Goal: Transaction & Acquisition: Download file/media

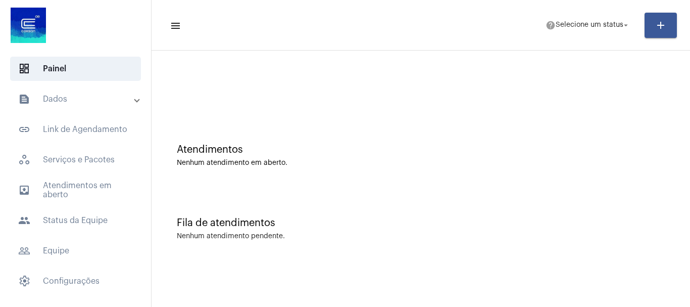
click at [58, 92] on mat-expansion-panel-header "text_snippet_outlined Dados" at bounding box center [78, 99] width 145 height 24
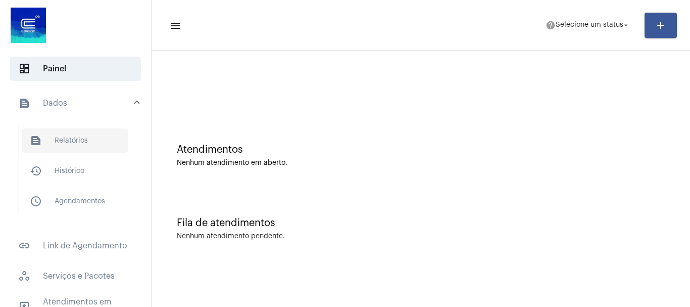
click at [72, 143] on span "text_snippet_outlined Relatórios" at bounding box center [75, 140] width 107 height 24
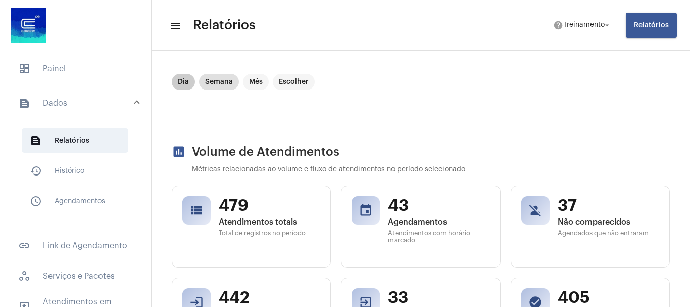
click at [170, 78] on div "Dia Semana Mês Escolher" at bounding box center [243, 82] width 147 height 20
click at [182, 81] on mat-chip "Dia" at bounding box center [183, 82] width 23 height 16
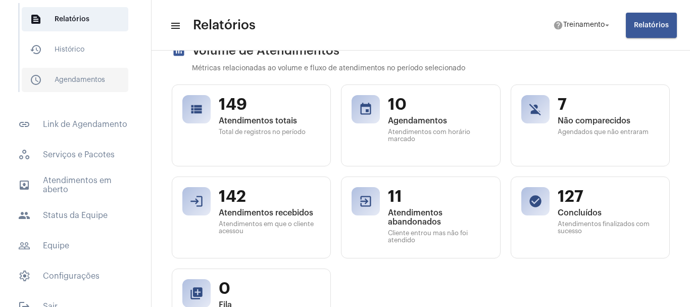
scroll to position [139, 0]
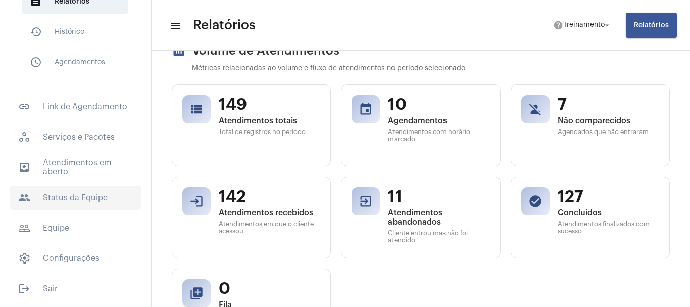
click at [93, 194] on span "people Status da Equipe" at bounding box center [75, 197] width 131 height 24
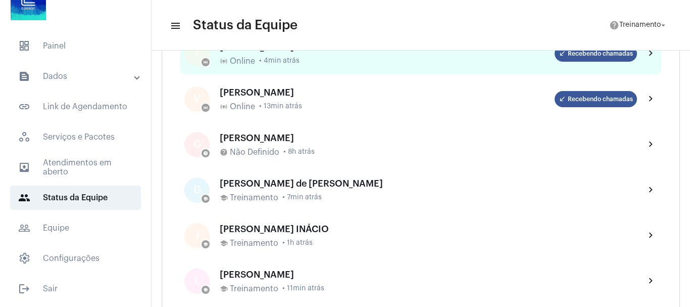
scroll to position [404, 0]
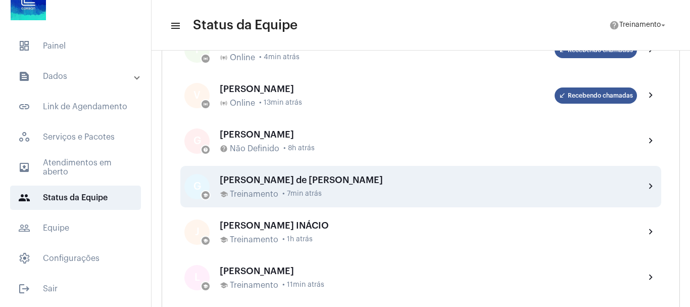
click at [321, 184] on div "[PERSON_NAME] de [PERSON_NAME]" at bounding box center [428, 180] width 417 height 10
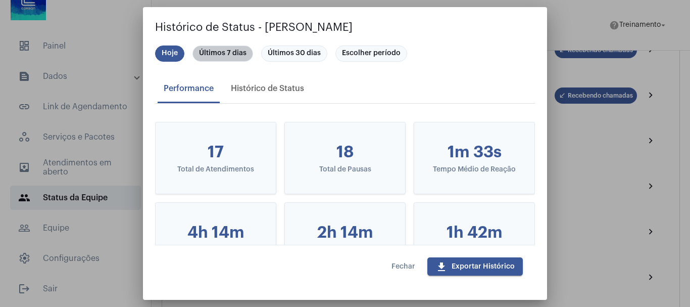
click at [217, 54] on mat-chip "Últimos 7 dias" at bounding box center [223, 53] width 61 height 16
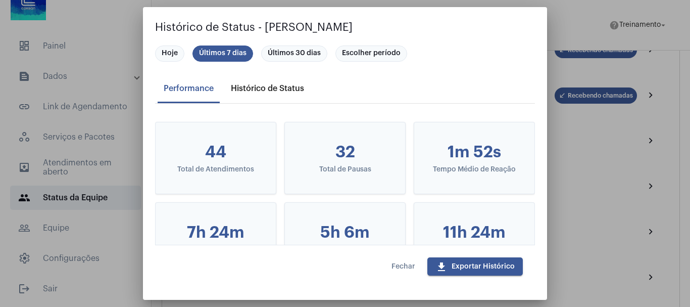
click at [282, 86] on div "Histórico de Status" at bounding box center [267, 88] width 73 height 9
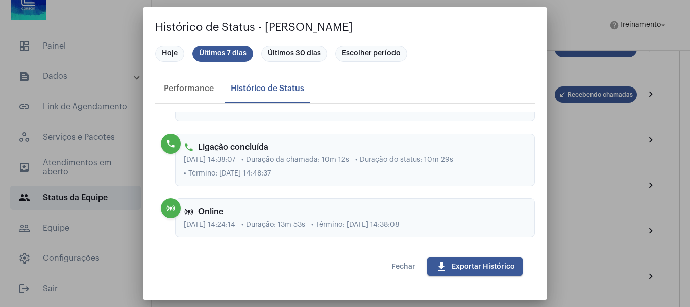
scroll to position [4195, 0]
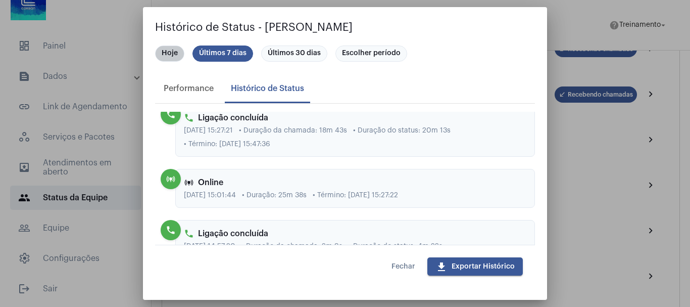
click at [170, 52] on mat-chip "Hoje" at bounding box center [169, 53] width 29 height 16
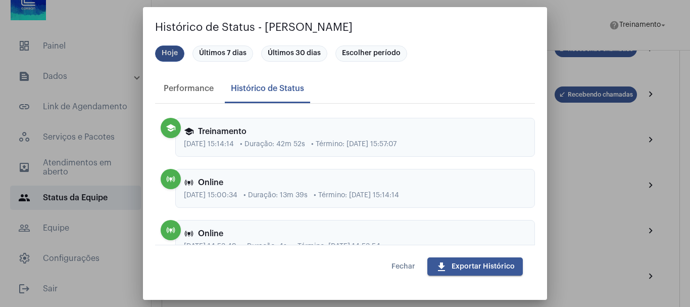
scroll to position [354, 0]
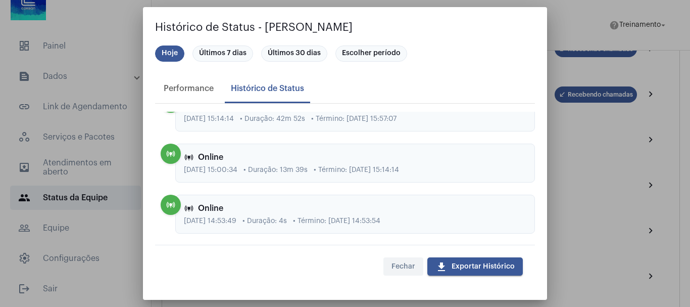
click at [399, 265] on span "Fechar" at bounding box center [404, 266] width 24 height 7
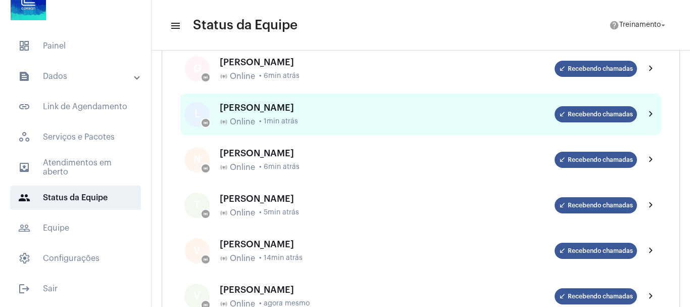
scroll to position [202, 0]
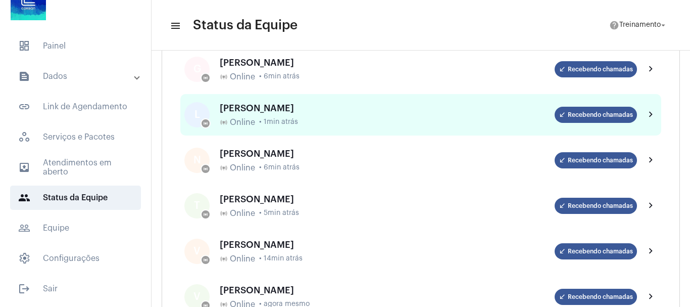
click at [266, 106] on div "[PERSON_NAME]" at bounding box center [387, 108] width 335 height 10
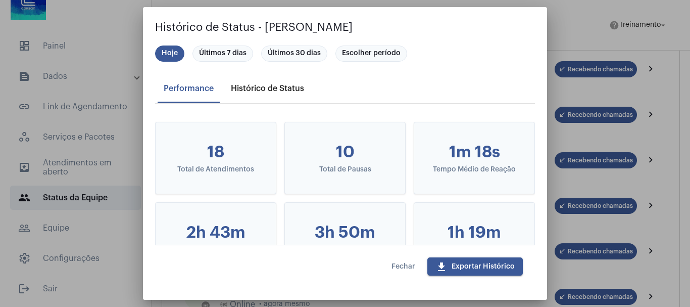
click at [273, 90] on div "Histórico de Status" at bounding box center [267, 88] width 73 height 9
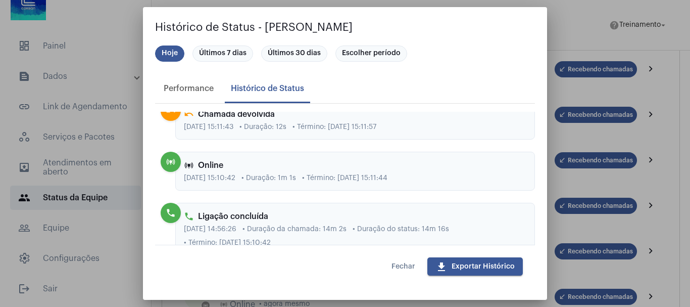
scroll to position [1415, 0]
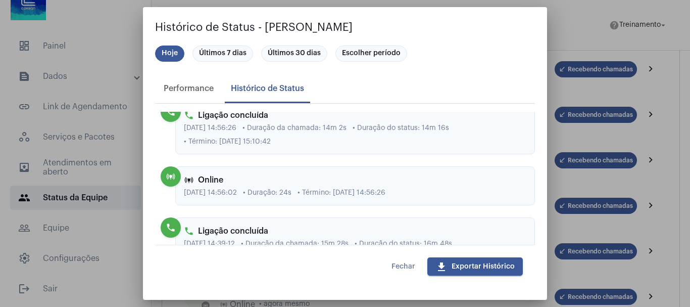
click at [408, 262] on button "Fechar" at bounding box center [404, 266] width 40 height 18
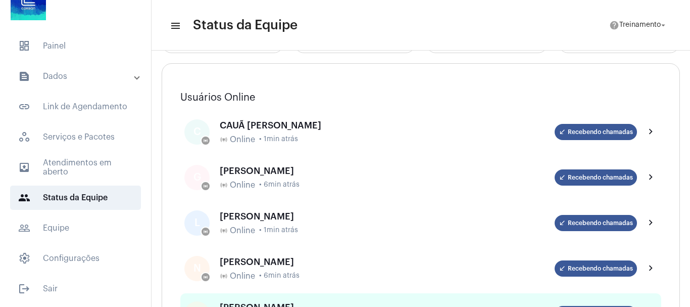
scroll to position [0, 0]
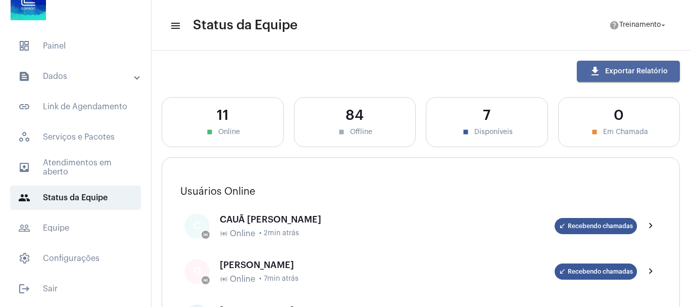
click at [607, 74] on span "download Exportar Relatório" at bounding box center [628, 71] width 79 height 7
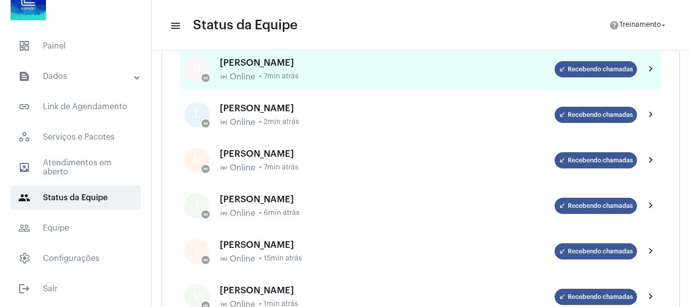
scroll to position [101, 0]
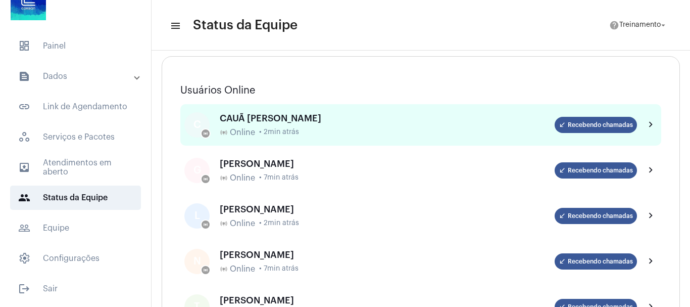
click at [291, 117] on div "CAUÃ [PERSON_NAME]" at bounding box center [387, 118] width 335 height 10
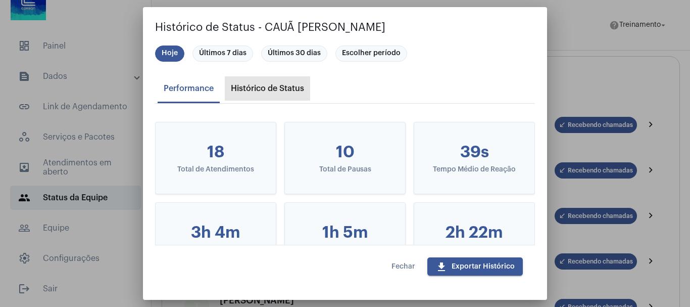
click at [266, 87] on div "Histórico de Status" at bounding box center [267, 88] width 73 height 9
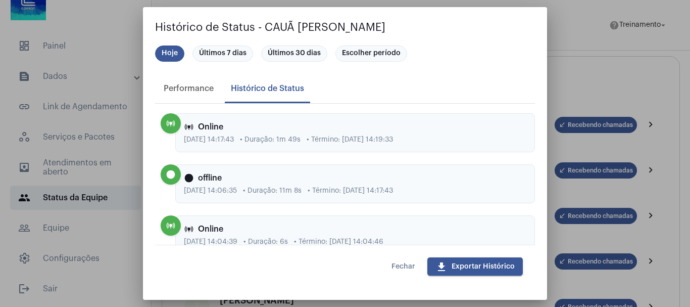
scroll to position [1466, 0]
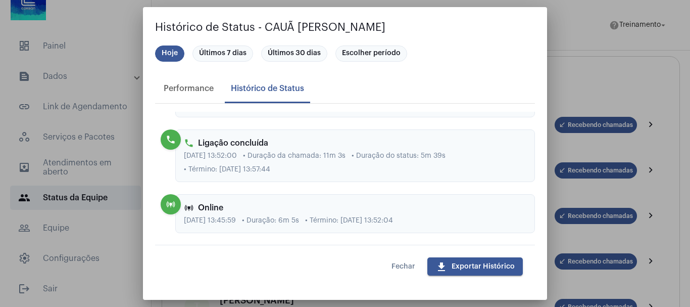
click at [567, 7] on div at bounding box center [345, 153] width 690 height 307
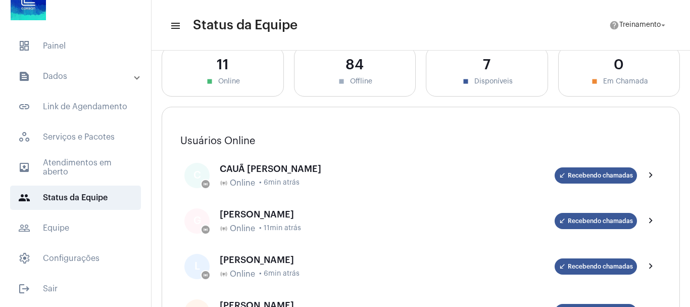
scroll to position [0, 0]
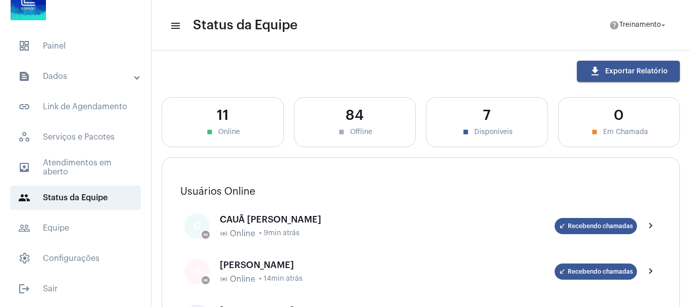
click at [480, 116] on div "7" at bounding box center [487, 116] width 101 height 16
click at [489, 115] on div "7" at bounding box center [487, 116] width 101 height 16
click at [489, 114] on div "7" at bounding box center [487, 116] width 101 height 16
drag, startPoint x: 478, startPoint y: 113, endPoint x: 410, endPoint y: 110, distance: 67.8
click at [478, 113] on div "7" at bounding box center [487, 116] width 101 height 16
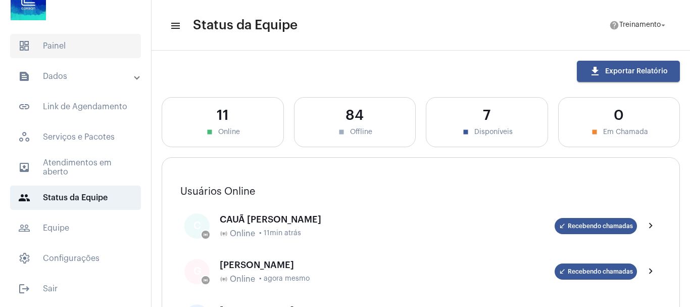
click at [67, 43] on span "dashboard Painel" at bounding box center [75, 46] width 131 height 24
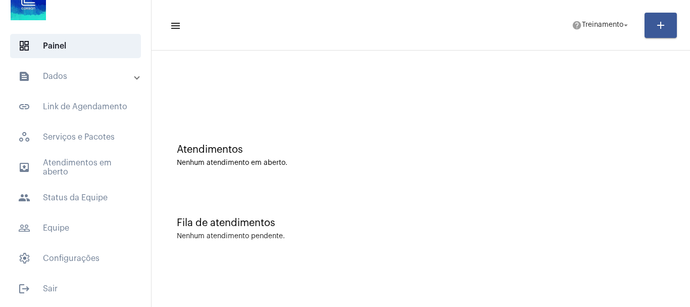
click at [587, 171] on div "Atendimentos Nenhum atendimento em aberto." at bounding box center [421, 150] width 529 height 73
click at [58, 59] on mat-list "dashboard Painel text_snippet_outlined Dados text_snippet_outlined Relatórios h…" at bounding box center [75, 165] width 151 height 271
click at [58, 73] on mat-panel-title "text_snippet_outlined Dados" at bounding box center [76, 76] width 117 height 12
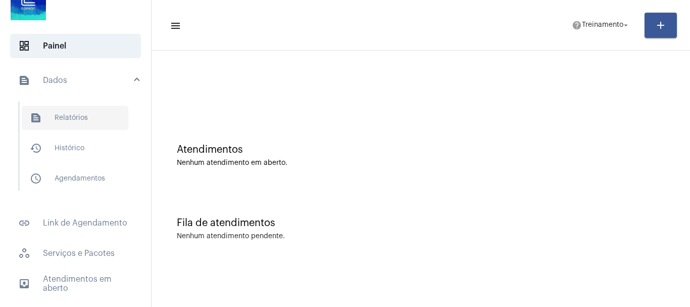
click at [71, 115] on span "text_snippet_outlined Relatórios" at bounding box center [75, 118] width 107 height 24
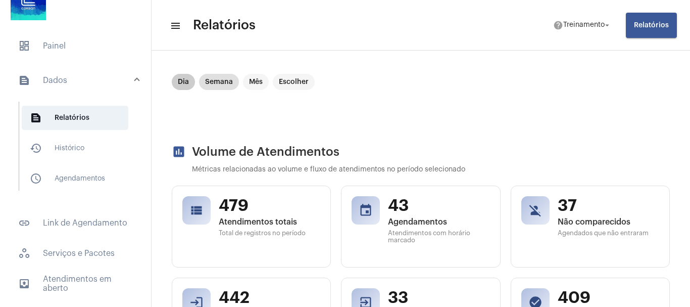
click at [184, 80] on mat-chip "Dia" at bounding box center [183, 82] width 23 height 16
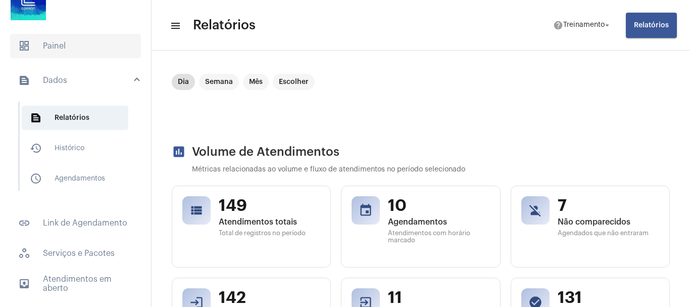
click at [65, 36] on span "dashboard Painel" at bounding box center [75, 46] width 131 height 24
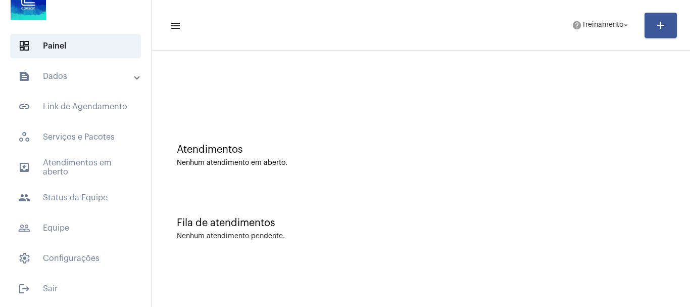
click at [66, 77] on mat-panel-title "text_snippet_outlined Dados" at bounding box center [76, 76] width 117 height 12
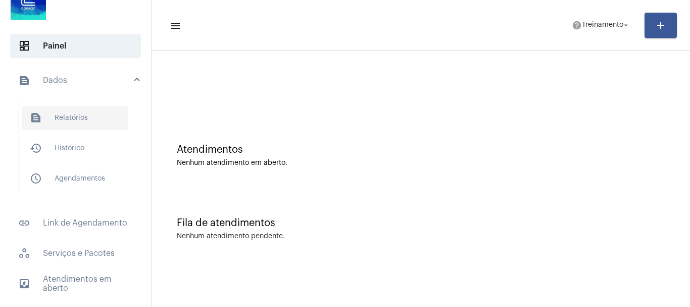
click at [78, 113] on span "text_snippet_outlined Relatórios" at bounding box center [75, 118] width 107 height 24
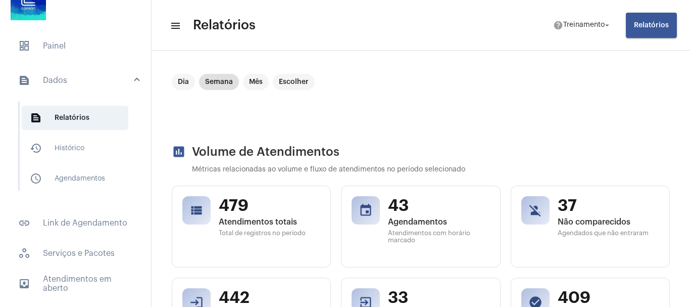
click at [650, 27] on span "Relatórios" at bounding box center [651, 25] width 35 height 7
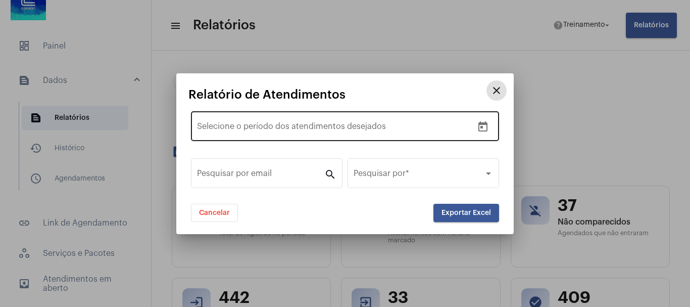
click at [277, 118] on div "Data de início – Selecione o período dos atendimentos desejados" at bounding box center [335, 125] width 276 height 32
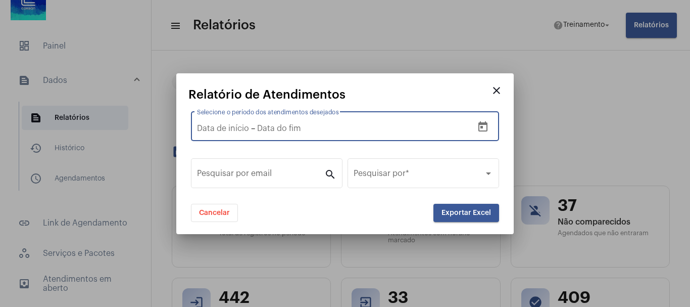
click at [215, 128] on input "Selecione o período dos atendimentos desejados" at bounding box center [223, 128] width 52 height 9
type input "[DATE]"
click at [289, 133] on div "[DATE] [DATE] – Selecione o período dos atendimentos desejados" at bounding box center [335, 125] width 276 height 32
type input "[DATE]"
click at [477, 217] on button "Exportar Excel" at bounding box center [467, 213] width 66 height 18
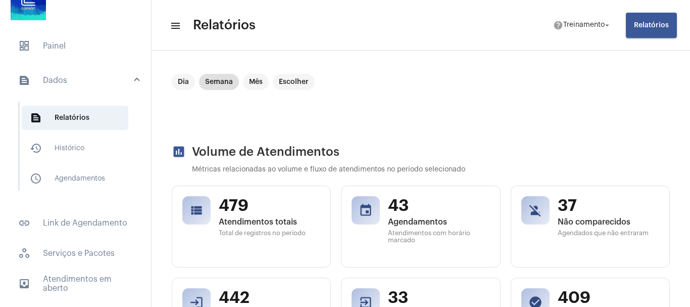
click at [510, 164] on div "assessment Volume de Atendimentos Métricas relacionadas ao volume e fluxo de at…" at bounding box center [421, 298] width 498 height 307
click at [641, 23] on span "Relatórios" at bounding box center [651, 25] width 35 height 7
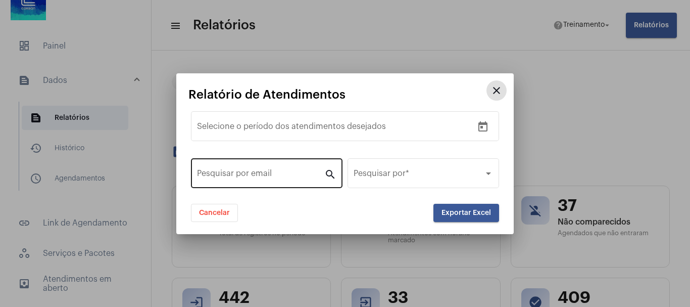
click at [330, 174] on mat-icon "search" at bounding box center [330, 174] width 12 height 12
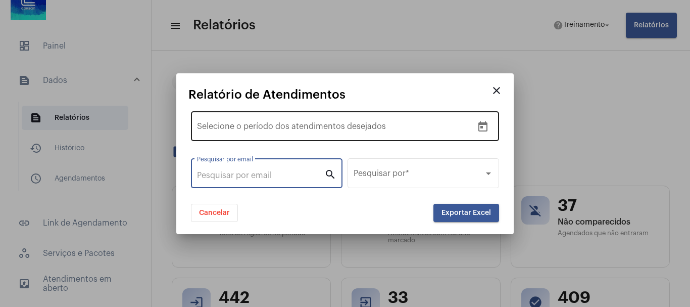
click at [285, 135] on div "Data de início – Selecione o período dos atendimentos desejados" at bounding box center [335, 125] width 276 height 32
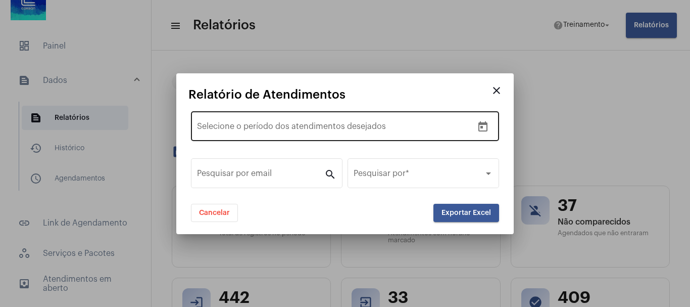
click at [235, 122] on div "Data de início – Selecione o período dos atendimentos desejados" at bounding box center [335, 125] width 276 height 32
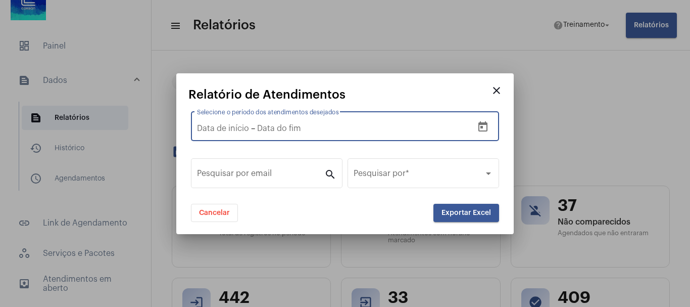
click at [213, 126] on input "Selecione o período dos atendimentos desejados" at bounding box center [223, 128] width 52 height 9
type input "[DATE]"
click at [265, 130] on input "text" at bounding box center [298, 128] width 136 height 9
type input "[DATE]"
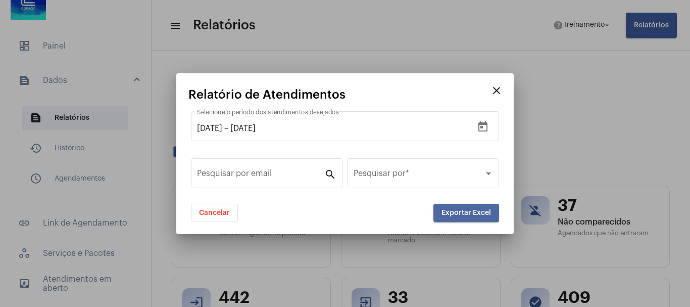
click at [488, 211] on span "Exportar Excel" at bounding box center [467, 212] width 50 height 7
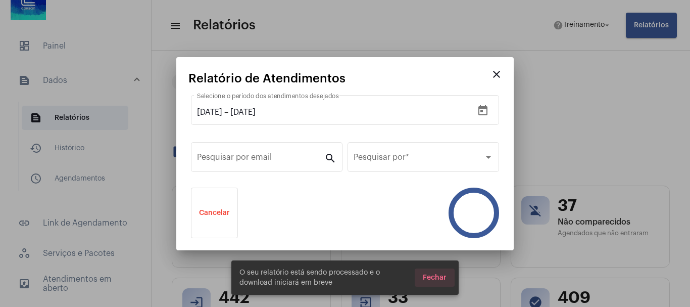
click at [431, 275] on span "Fechar" at bounding box center [435, 277] width 24 height 7
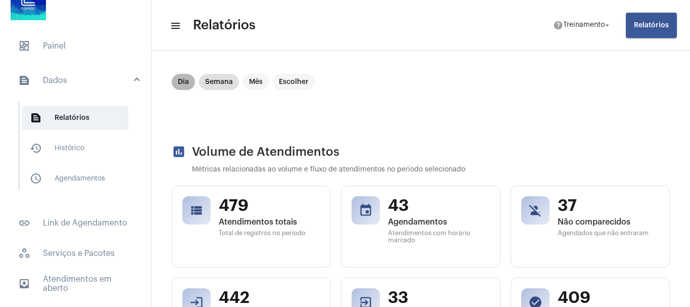
click at [184, 79] on mat-chip "Dia" at bounding box center [183, 82] width 23 height 16
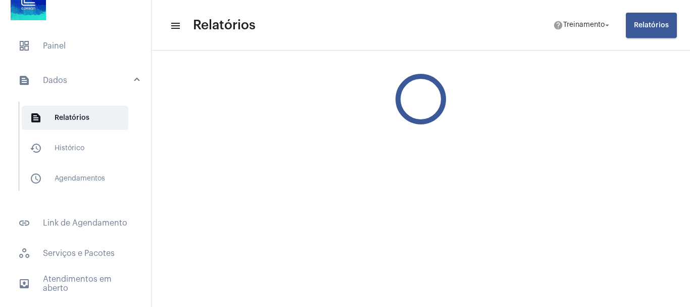
click at [648, 22] on span "Relatórios" at bounding box center [651, 25] width 35 height 7
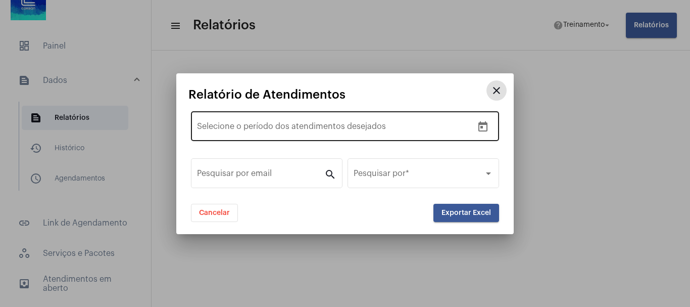
click at [227, 131] on input "Selecione o período dos atendimentos desejados" at bounding box center [223, 128] width 52 height 9
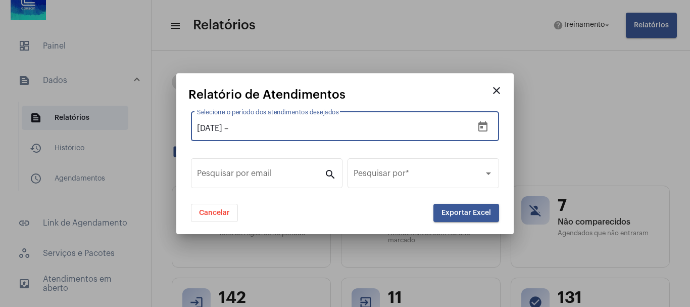
type input "[DATE]"
click at [289, 129] on input "text" at bounding box center [298, 128] width 136 height 9
type input "[DATE]"
click at [469, 212] on span "Exportar Excel" at bounding box center [467, 212] width 50 height 7
